Goal: Task Accomplishment & Management: Use online tool/utility

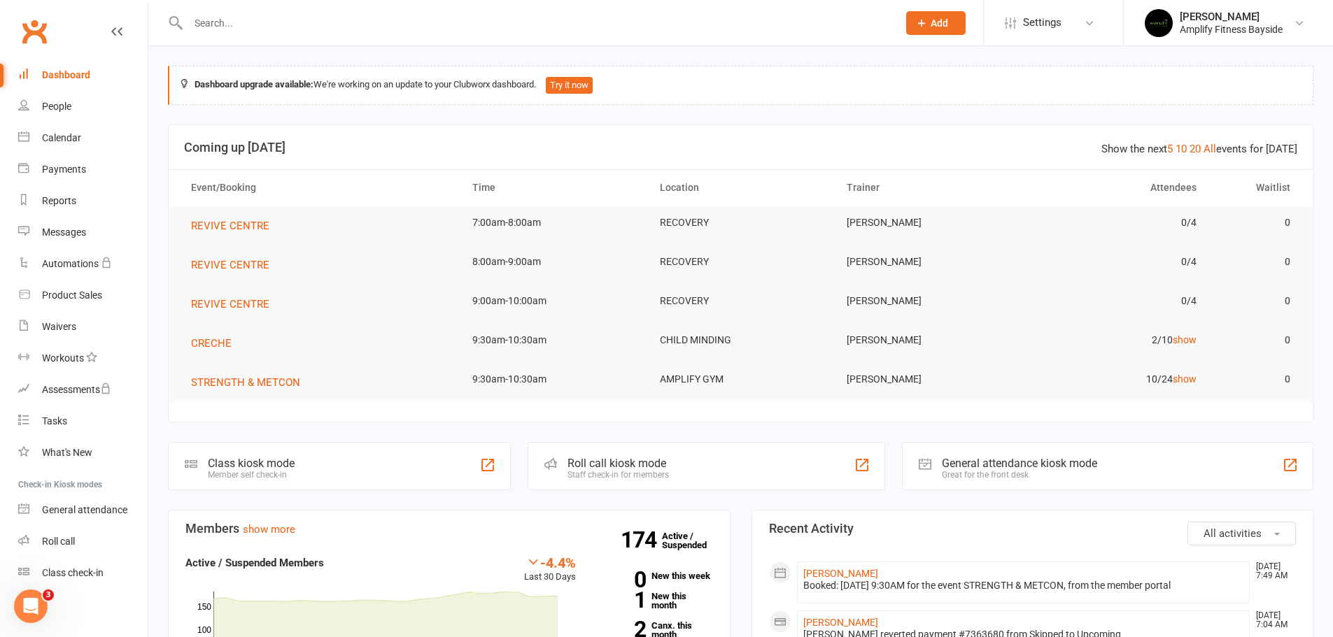
click at [249, 460] on div "Class kiosk mode" at bounding box center [251, 463] width 87 height 13
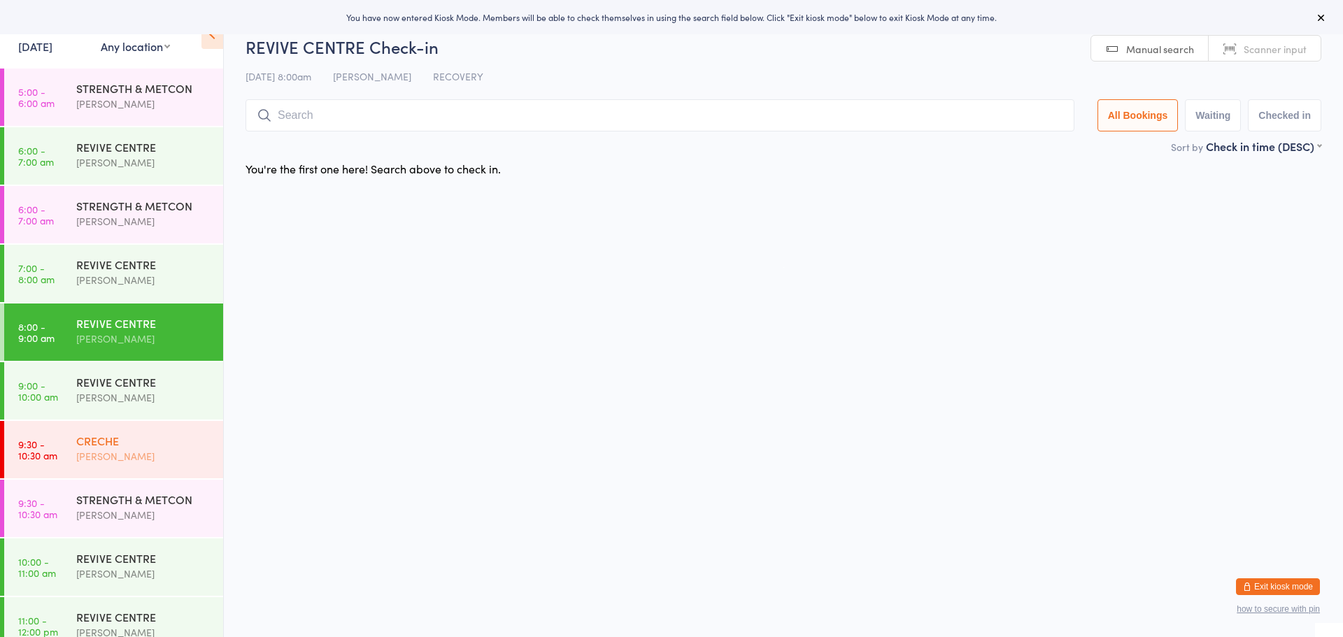
click at [167, 454] on div "[PERSON_NAME]" at bounding box center [143, 457] width 135 height 16
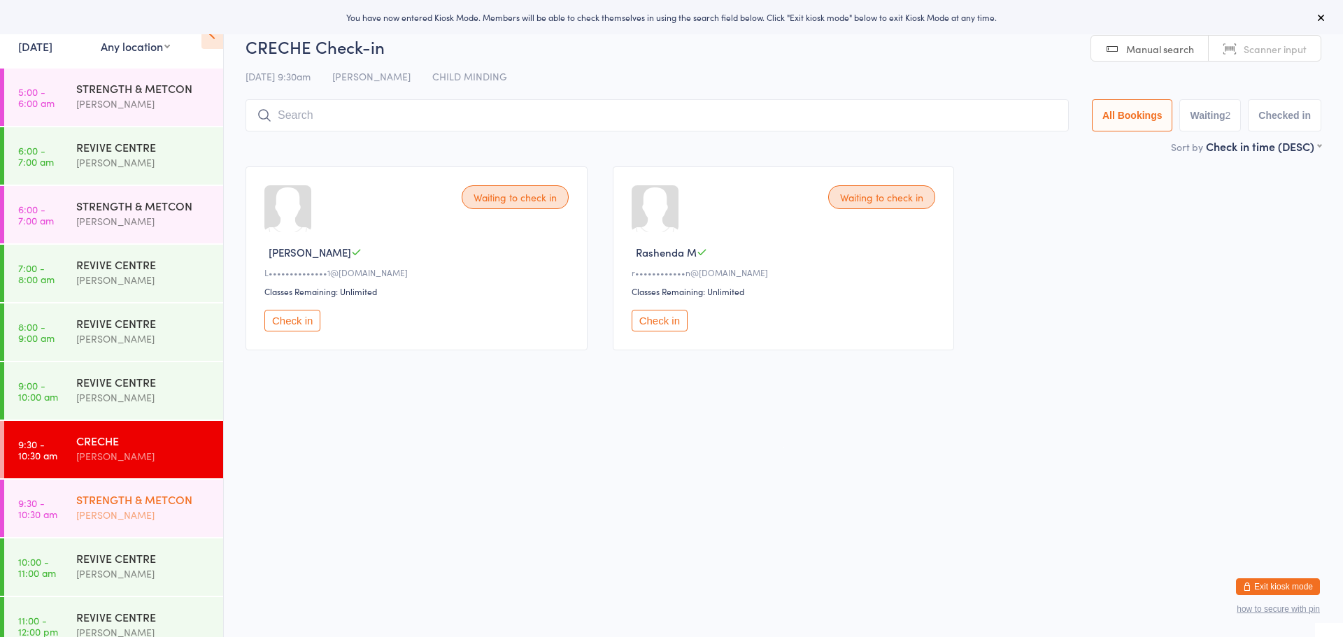
click at [156, 483] on div "STRENGTH & METCON Rachael Christensen" at bounding box center [149, 507] width 147 height 55
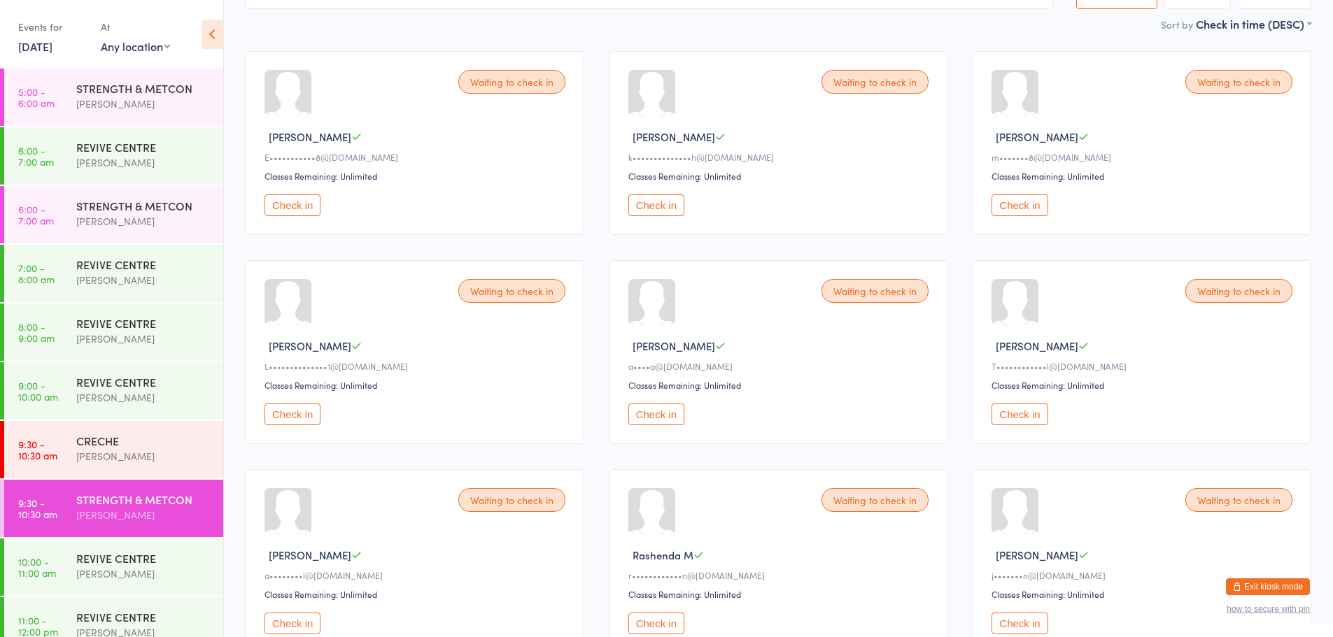
scroll to position [140, 0]
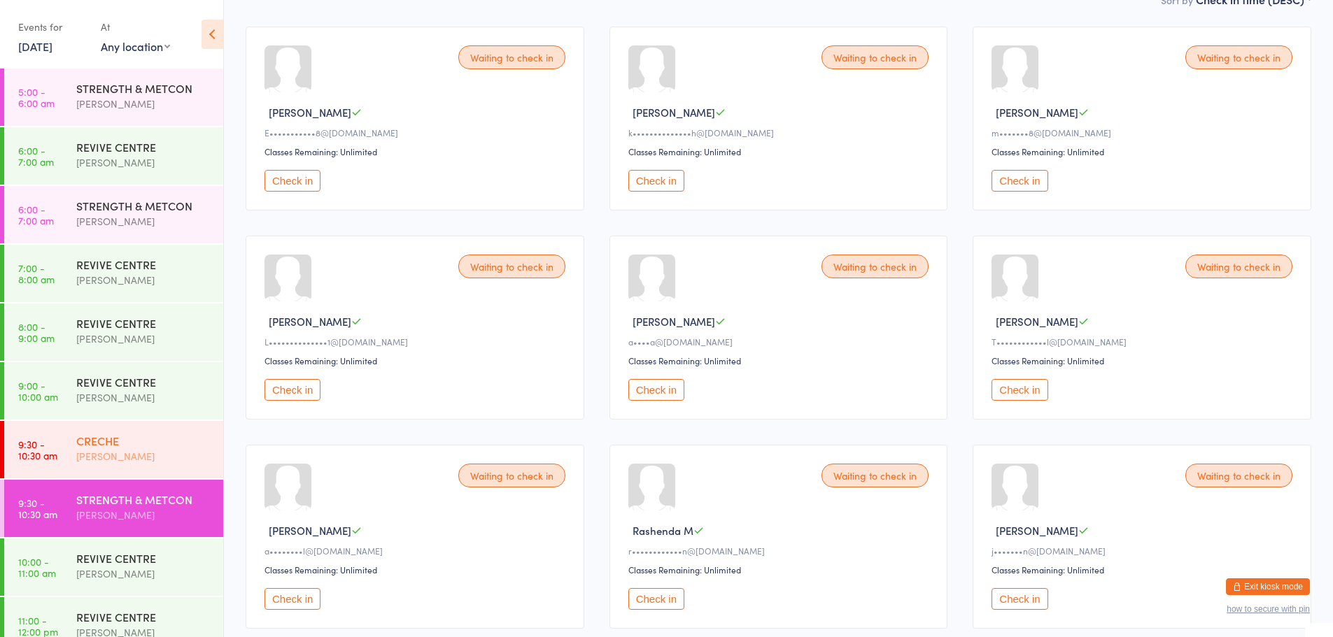
click at [162, 450] on div "[PERSON_NAME]" at bounding box center [143, 457] width 135 height 16
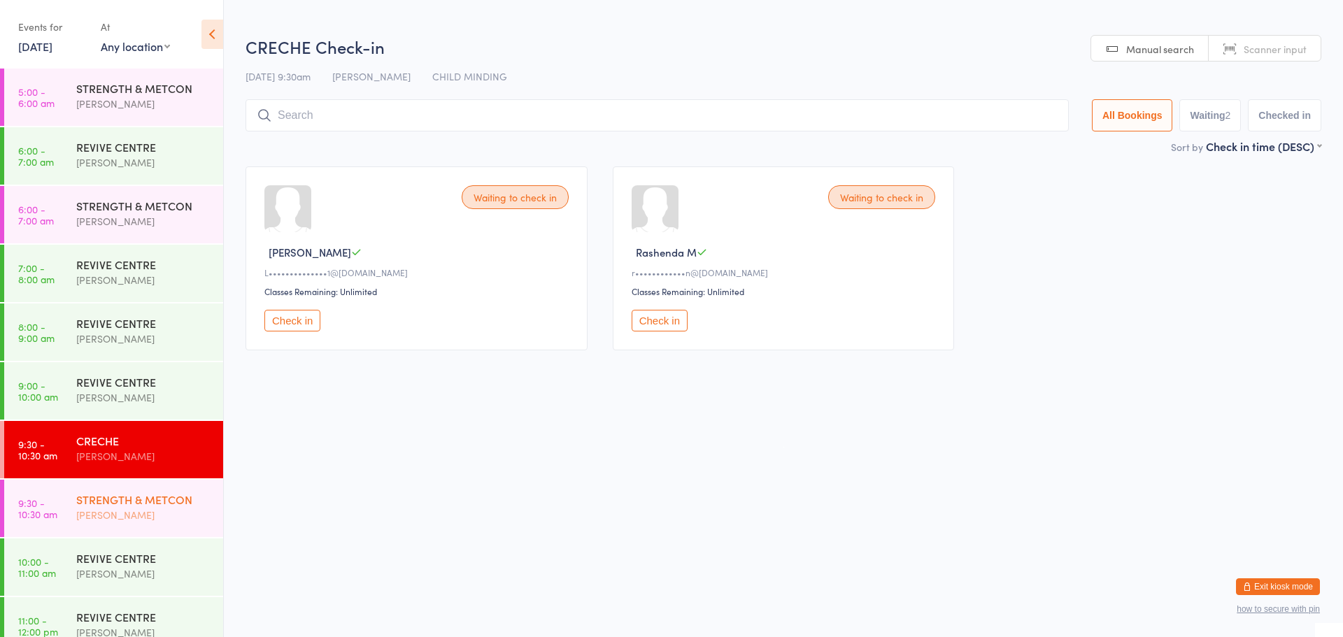
drag, startPoint x: 143, startPoint y: 502, endPoint x: 175, endPoint y: 486, distance: 35.0
click at [143, 502] on div "STRENGTH & METCON" at bounding box center [143, 499] width 135 height 15
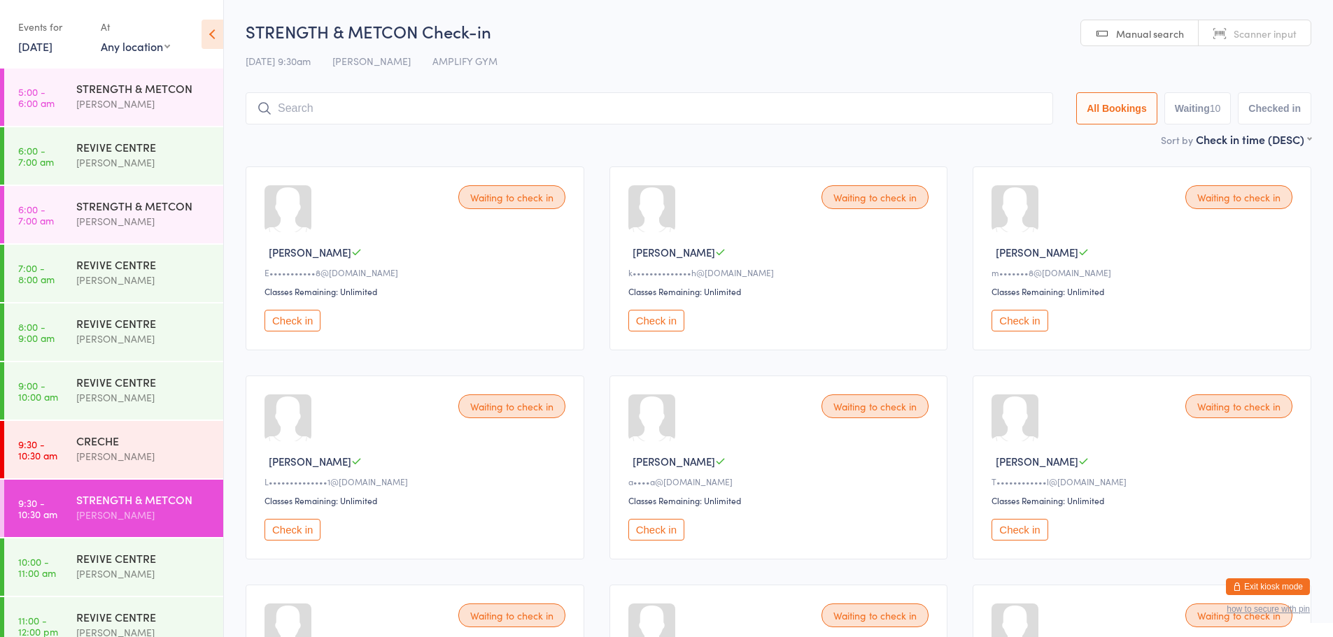
click at [1273, 585] on button "Exit kiosk mode" at bounding box center [1268, 587] width 84 height 17
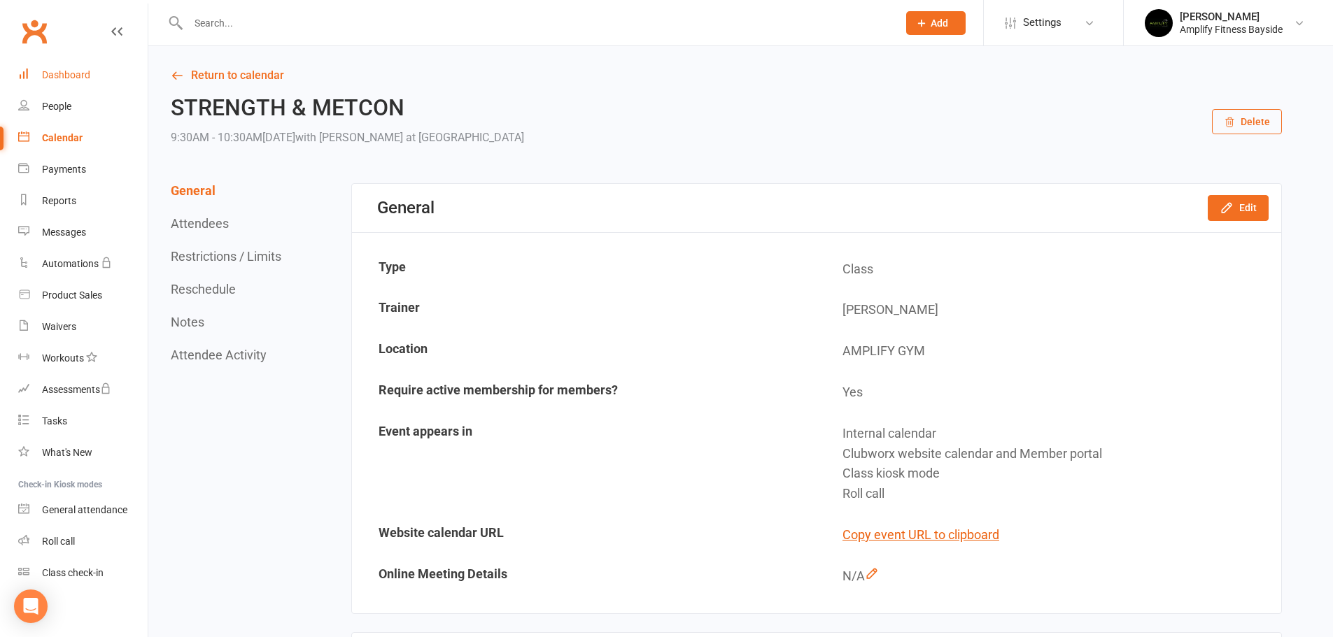
click at [71, 72] on div "Dashboard" at bounding box center [66, 74] width 48 height 11
